Goal: Contribute content

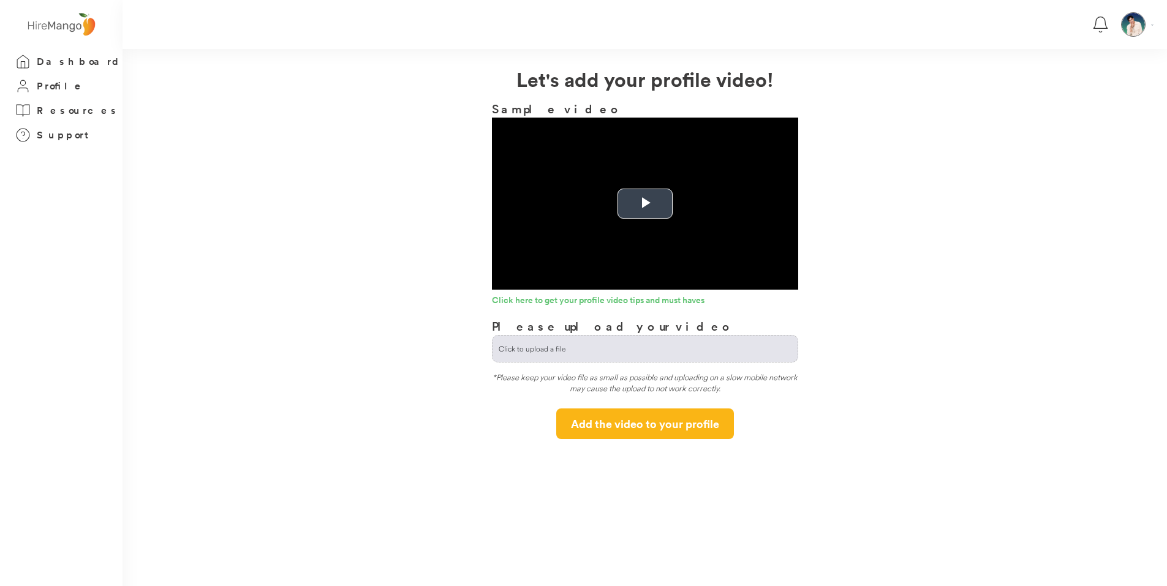
click at [645, 204] on span "Video Player" at bounding box center [645, 204] width 0 height 0
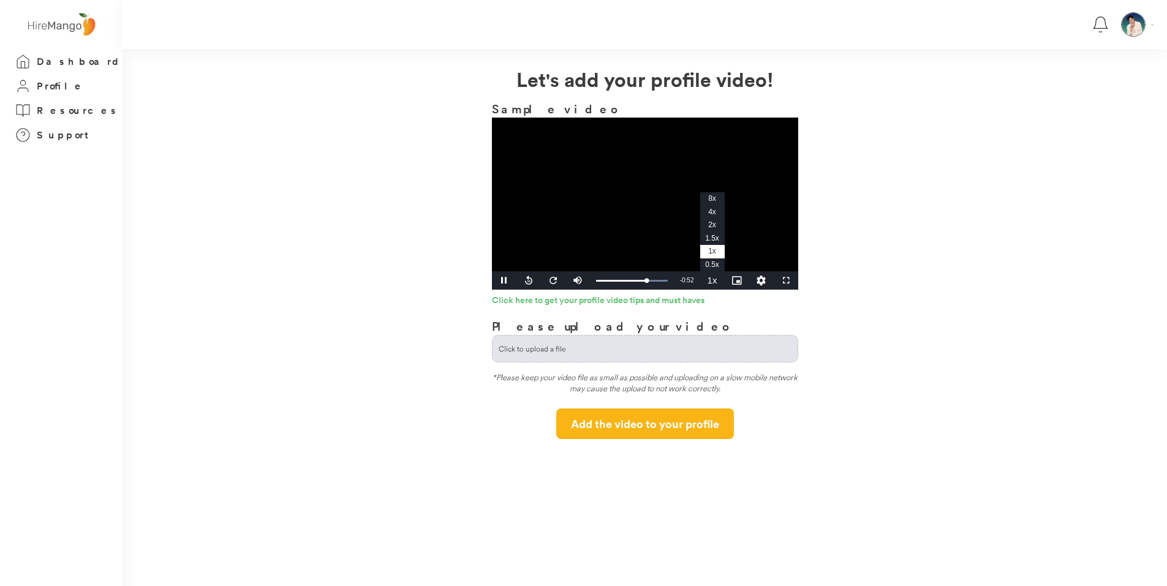
click at [710, 236] on span "1.5x" at bounding box center [712, 238] width 14 height 9
click at [637, 285] on div "Loaded : 100.00% 1:42 2:53" at bounding box center [632, 280] width 84 height 18
click at [631, 281] on div "2:00" at bounding box center [620, 280] width 48 height 3
click at [624, 283] on div "Loaded : 58.82% 1:14 1:25" at bounding box center [632, 280] width 84 height 18
click at [503, 281] on span "Video Player" at bounding box center [504, 281] width 25 height 0
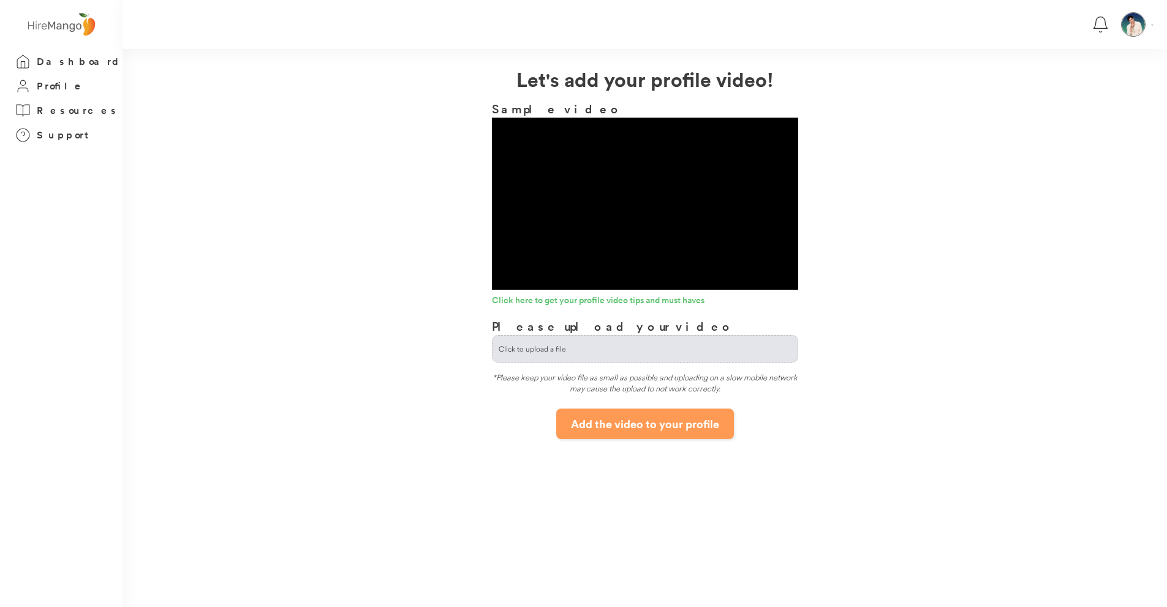
click at [646, 416] on button "Add the video to your profile" at bounding box center [645, 424] width 178 height 31
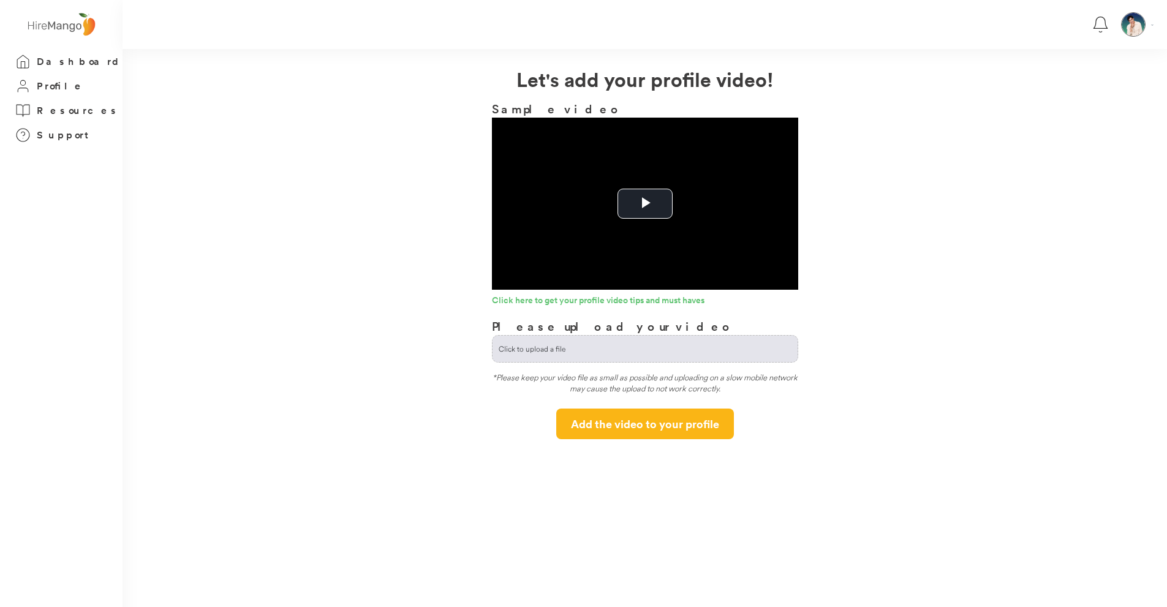
click at [577, 347] on input "file" at bounding box center [645, 349] width 305 height 26
type input "**********"
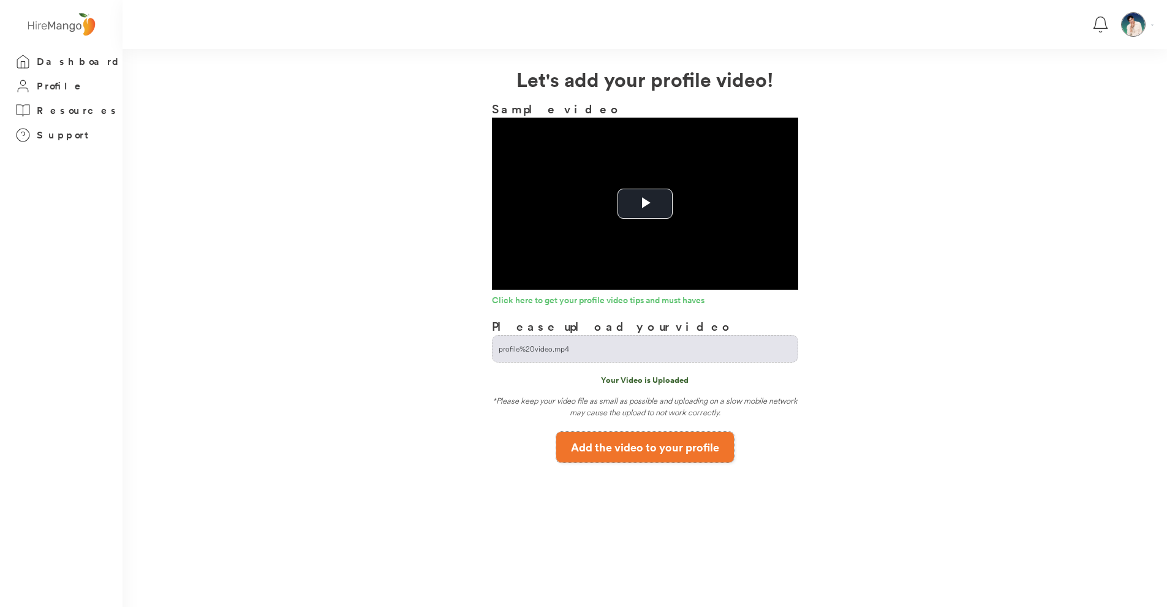
click at [681, 433] on button "Add the video to your profile" at bounding box center [645, 447] width 178 height 31
